Goal: Communication & Community: Answer question/provide support

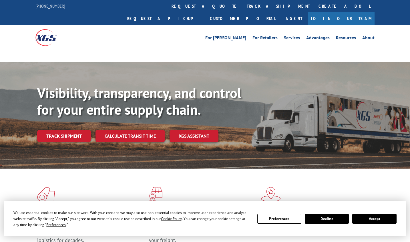
click at [378, 219] on button "Accept" at bounding box center [375, 218] width 44 height 10
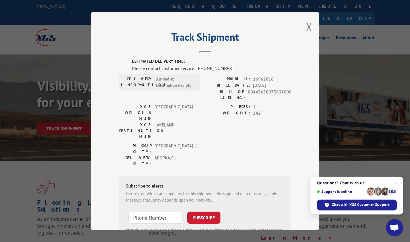
click at [160, 82] on span "Arrived at Destination Facility" at bounding box center [175, 82] width 39 height 13
click at [309, 24] on button "Close modal" at bounding box center [309, 26] width 6 height 15
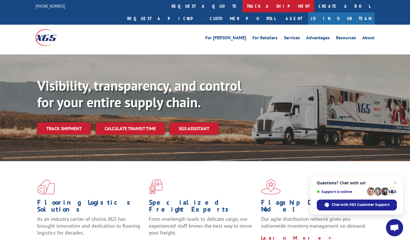
click at [243, 2] on link "track a shipment" at bounding box center [279, 6] width 72 height 12
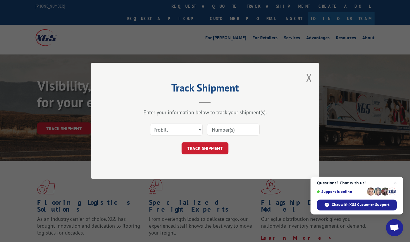
click at [225, 128] on input at bounding box center [233, 130] width 53 height 12
type input "16962016"
click at [211, 152] on button "TRACK SHIPMENT" at bounding box center [205, 148] width 47 height 12
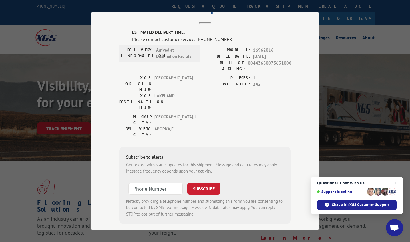
scroll to position [0, 0]
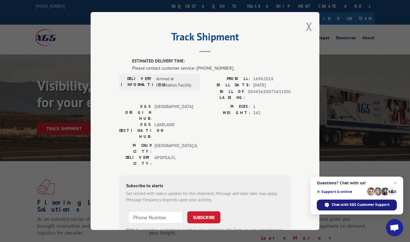
click at [350, 201] on div "Chat with XGS Customer Support" at bounding box center [357, 204] width 80 height 11
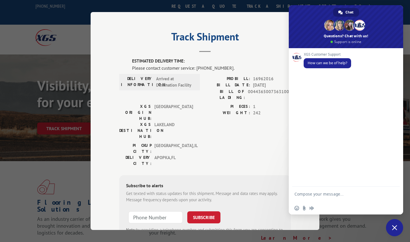
click at [321, 193] on textarea "Compose your message..." at bounding box center [340, 196] width 90 height 10
type textarea "Pro Bill 16962016"
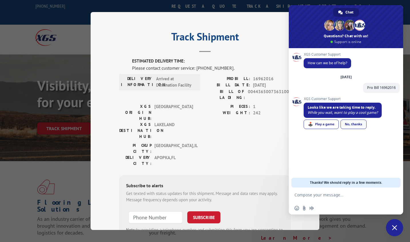
click at [359, 124] on div "No, thanks" at bounding box center [354, 123] width 26 height 9
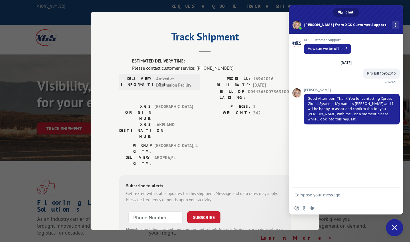
click at [309, 199] on form at bounding box center [340, 194] width 90 height 15
click at [311, 194] on textarea "Compose your message..." at bounding box center [340, 194] width 90 height 5
type textarea "Thank you!"
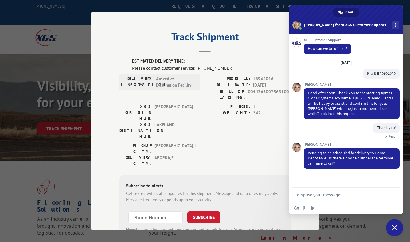
click at [318, 196] on textarea "Compose your message..." at bounding box center [340, 194] width 90 height 5
type textarea "Its being delivered to a Home Depot store. no call is needed"
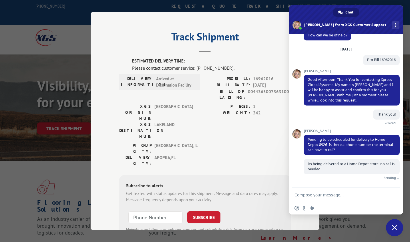
scroll to position [7, 0]
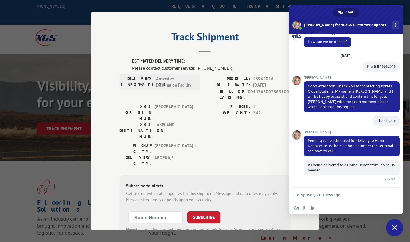
click at [324, 197] on textarea "Compose your message..." at bounding box center [340, 194] width 90 height 5
drag, startPoint x: 338, startPoint y: 197, endPoint x: 335, endPoint y: 194, distance: 4.3
click at [335, 194] on textarea "but if one is needed" at bounding box center [340, 194] width 90 height 5
paste textarea "[PHONE_NUMBER]"
click at [332, 194] on textarea "but if one is needed(407)880-4778" at bounding box center [340, 194] width 90 height 5
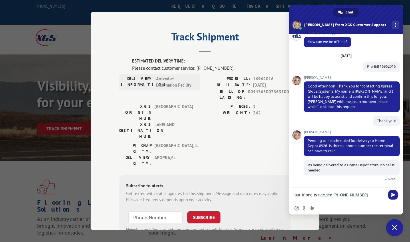
type textarea "but if one is needed [PHONE_NUMBER]"
click at [393, 193] on span "Send" at bounding box center [393, 194] width 4 height 4
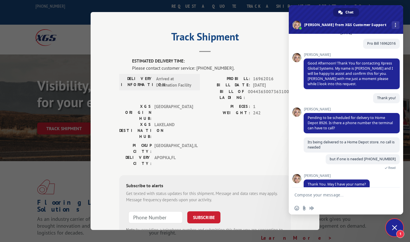
scroll to position [38, 0]
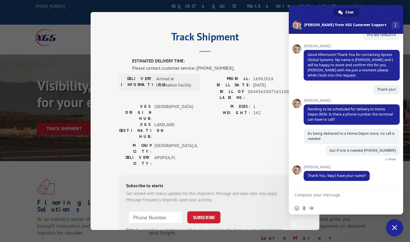
click at [315, 193] on textarea "Compose your message..." at bounding box center [340, 194] width 90 height 5
type textarea "My name is [PERSON_NAME], and I am with Home Depot Resolutions team"
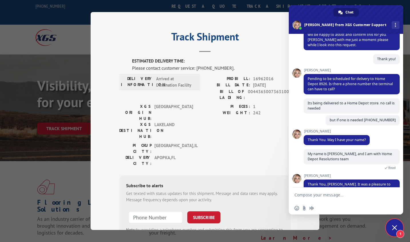
scroll to position [115, 0]
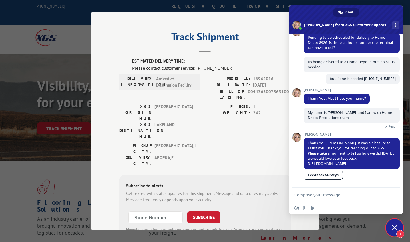
click at [333, 199] on form at bounding box center [340, 194] width 90 height 15
click at [317, 193] on textarea "Compose your message..." at bounding box center [340, 194] width 90 height 5
click at [317, 196] on textarea "Compose your message..." at bounding box center [340, 194] width 90 height 5
type textarea "do we have a delivery date?"
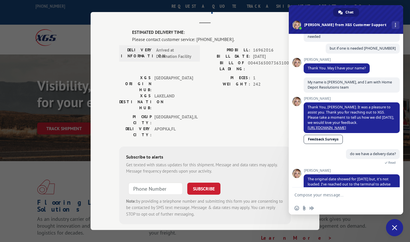
scroll to position [159, 0]
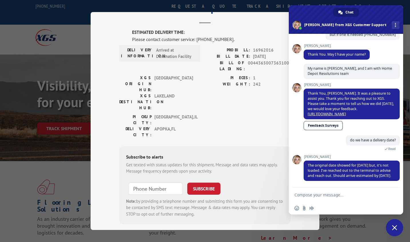
click at [312, 191] on form at bounding box center [340, 194] width 90 height 15
click at [310, 194] on textarea "Compose your message..." at bounding box center [340, 194] width 90 height 5
type textarea "Okay so by 10/4 to deliver to store?"
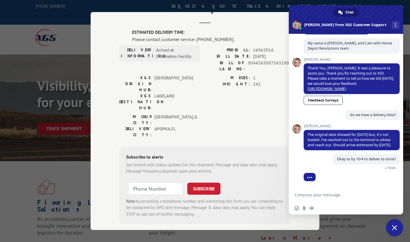
scroll to position [193, 0]
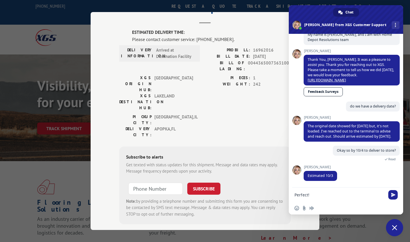
type textarea "Perfect!"
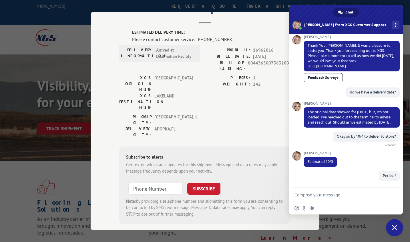
scroll to position [207, 0]
type textarea "I will update customer! Thank you [PERSON_NAME]!"
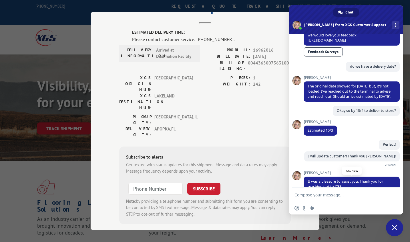
scroll to position [276, 0]
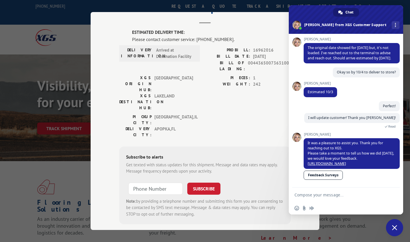
click at [397, 229] on span "Close chat" at bounding box center [394, 227] width 5 height 5
